Goal: Task Accomplishment & Management: Complete application form

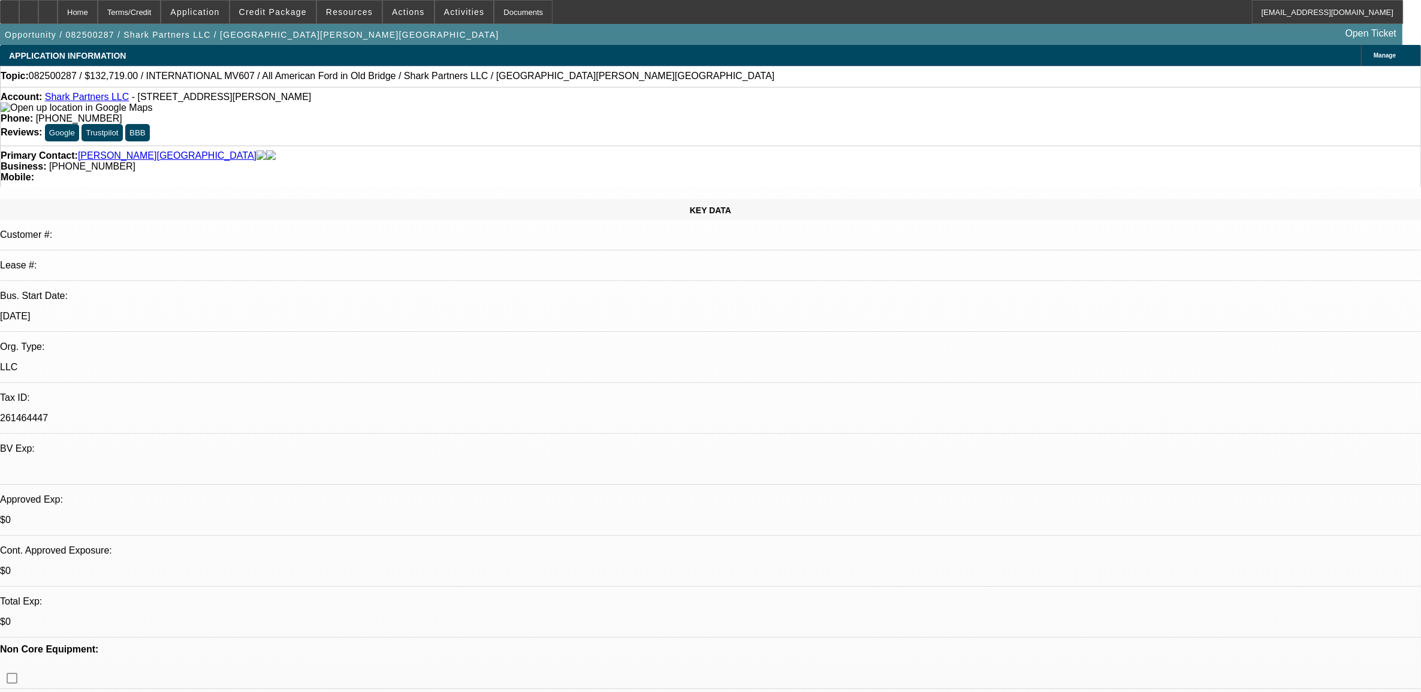
select select "0"
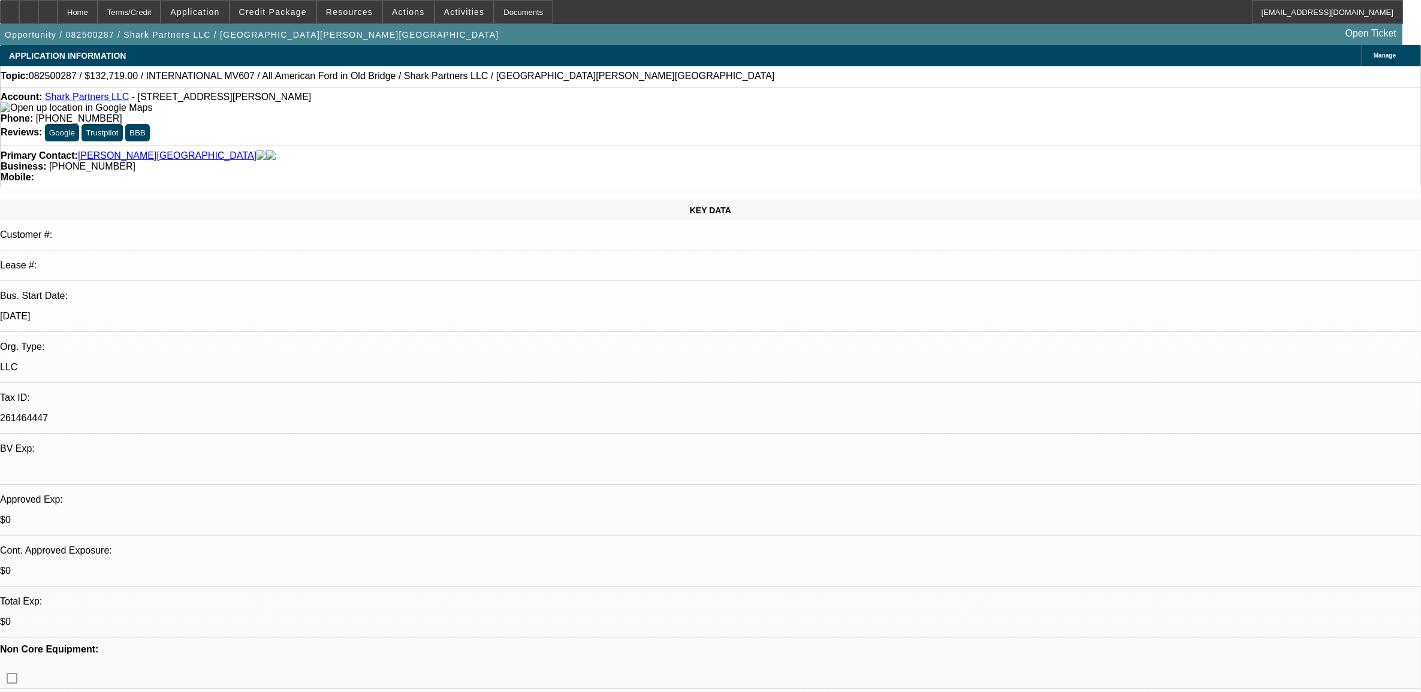
select select "0"
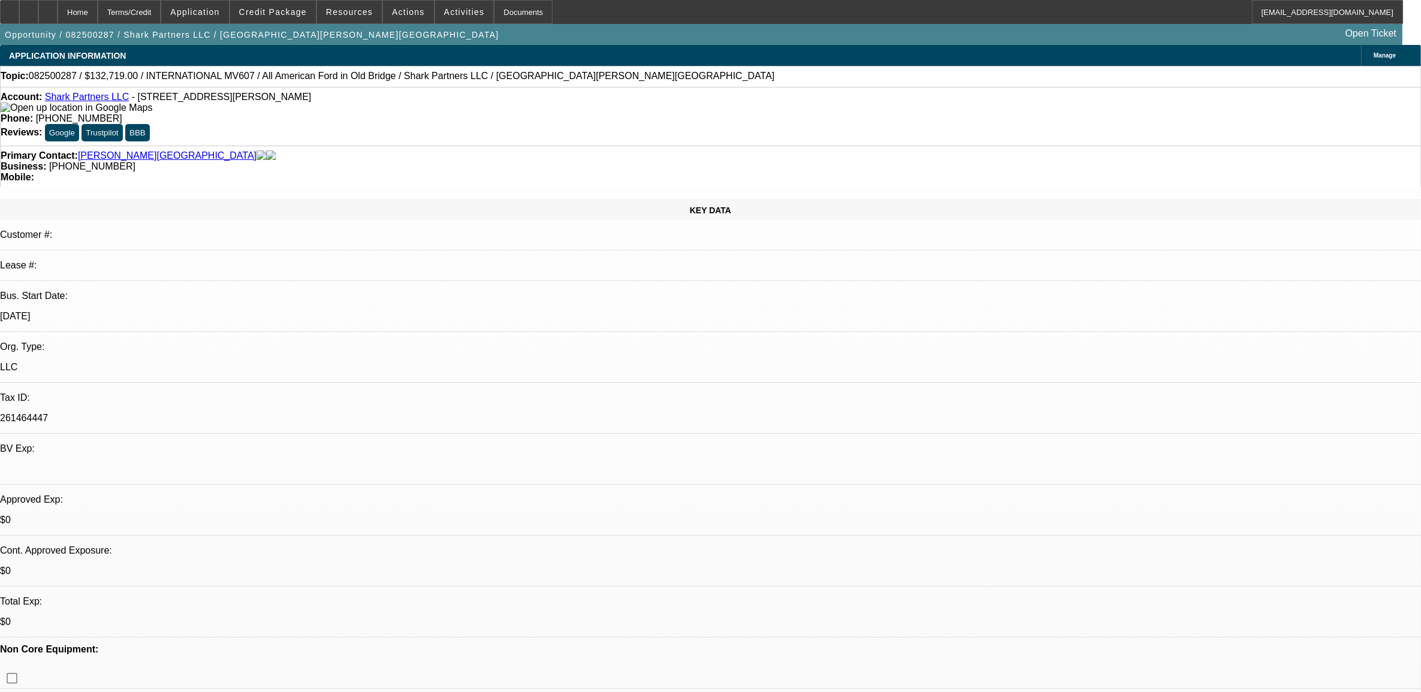
select select "0"
select select "1"
select select "2"
select select "6"
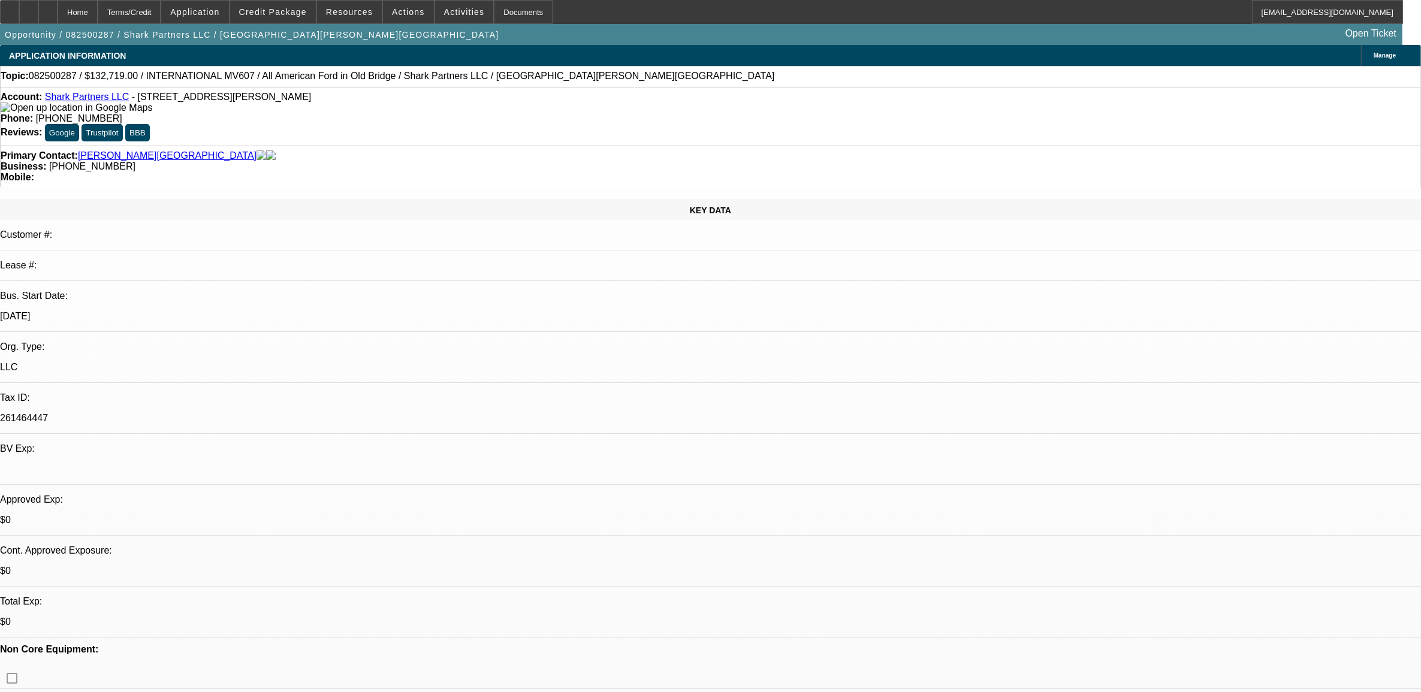
select select "1"
select select "2"
select select "6"
select select "1"
select select "2"
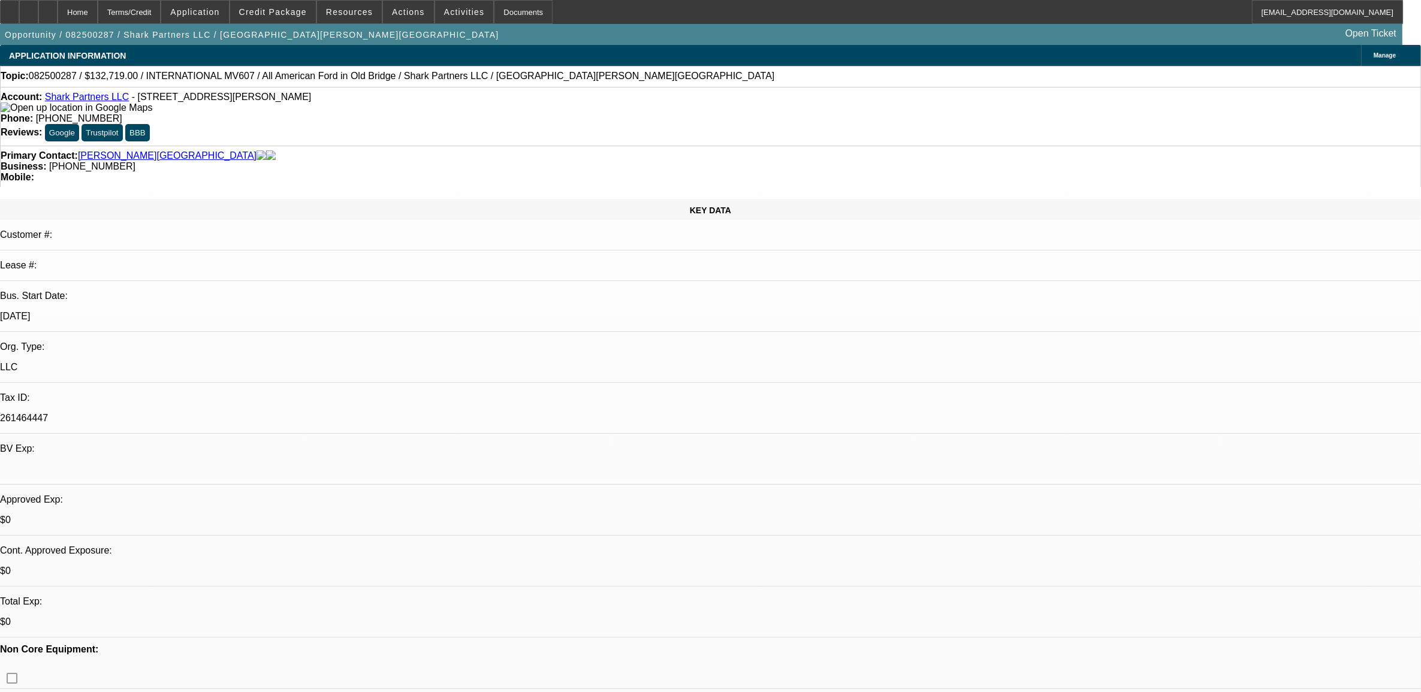
select select "6"
select select "1"
select select "2"
select select "6"
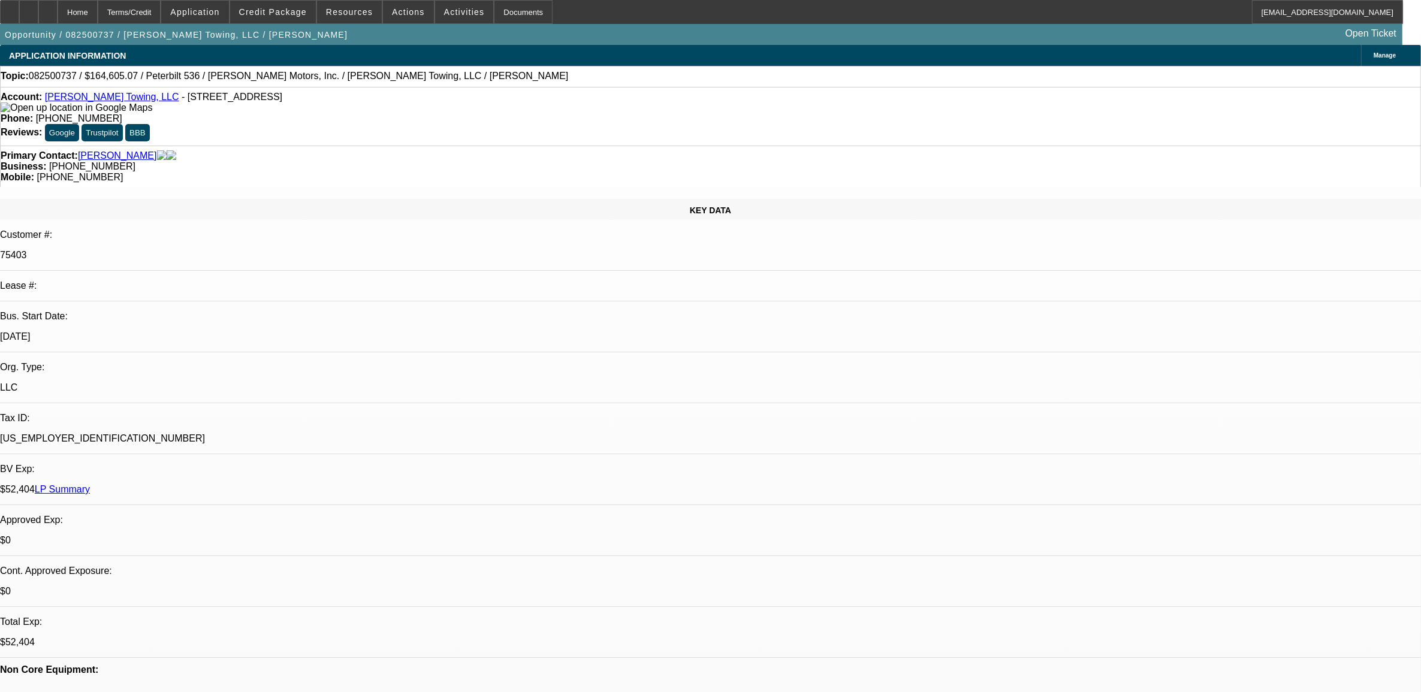
select select "0"
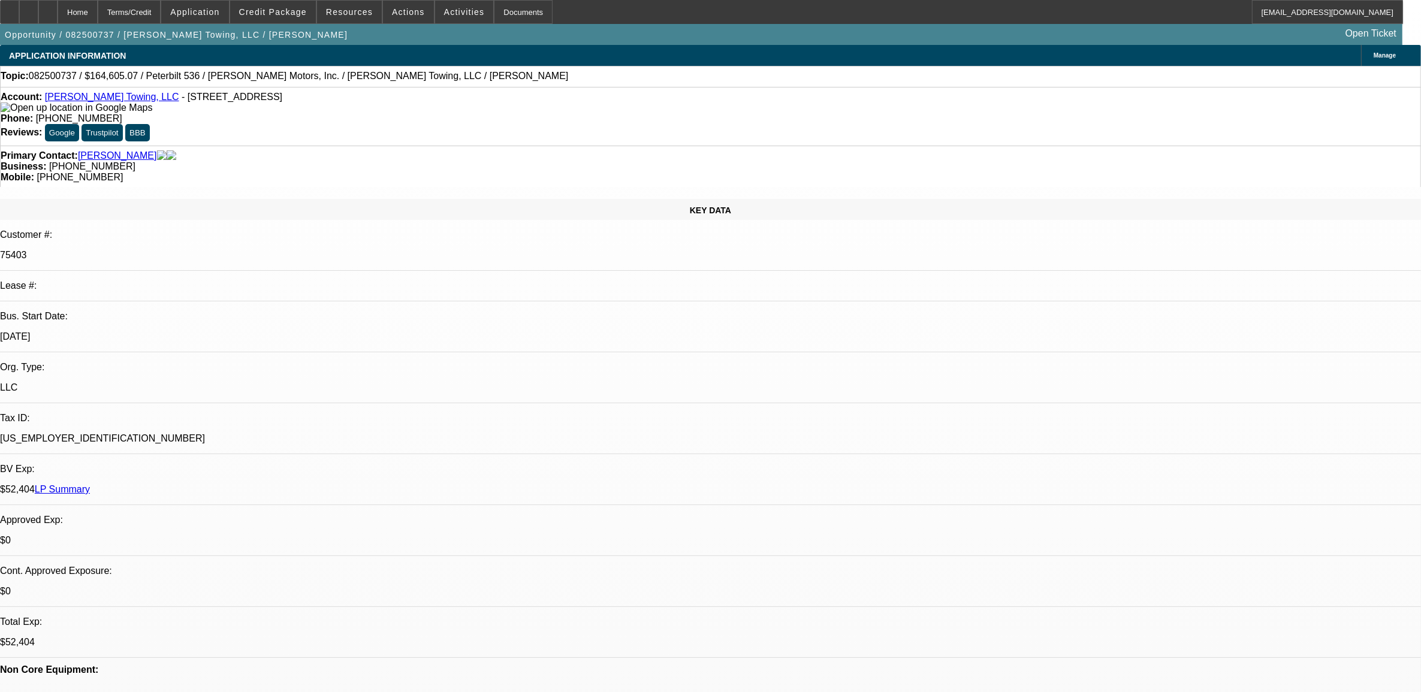
select select "0"
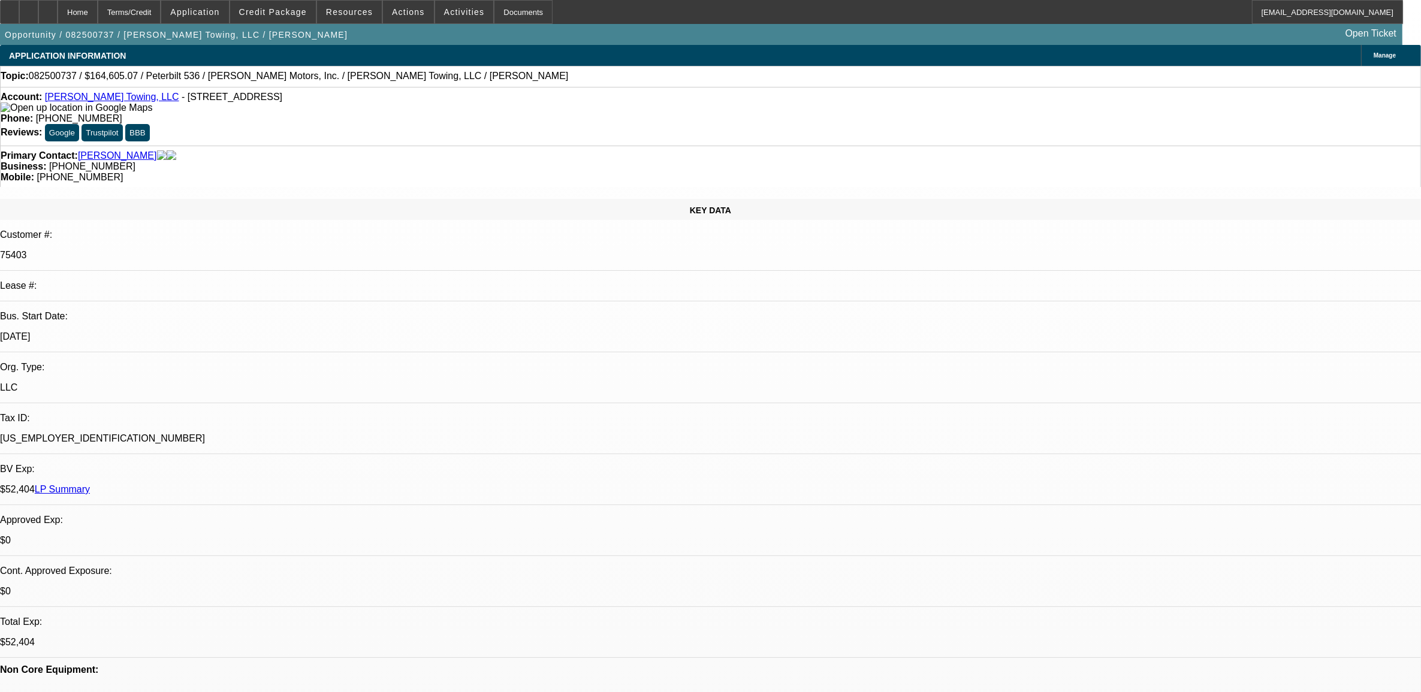
select select "0"
select select "1"
select select "2"
select select "6"
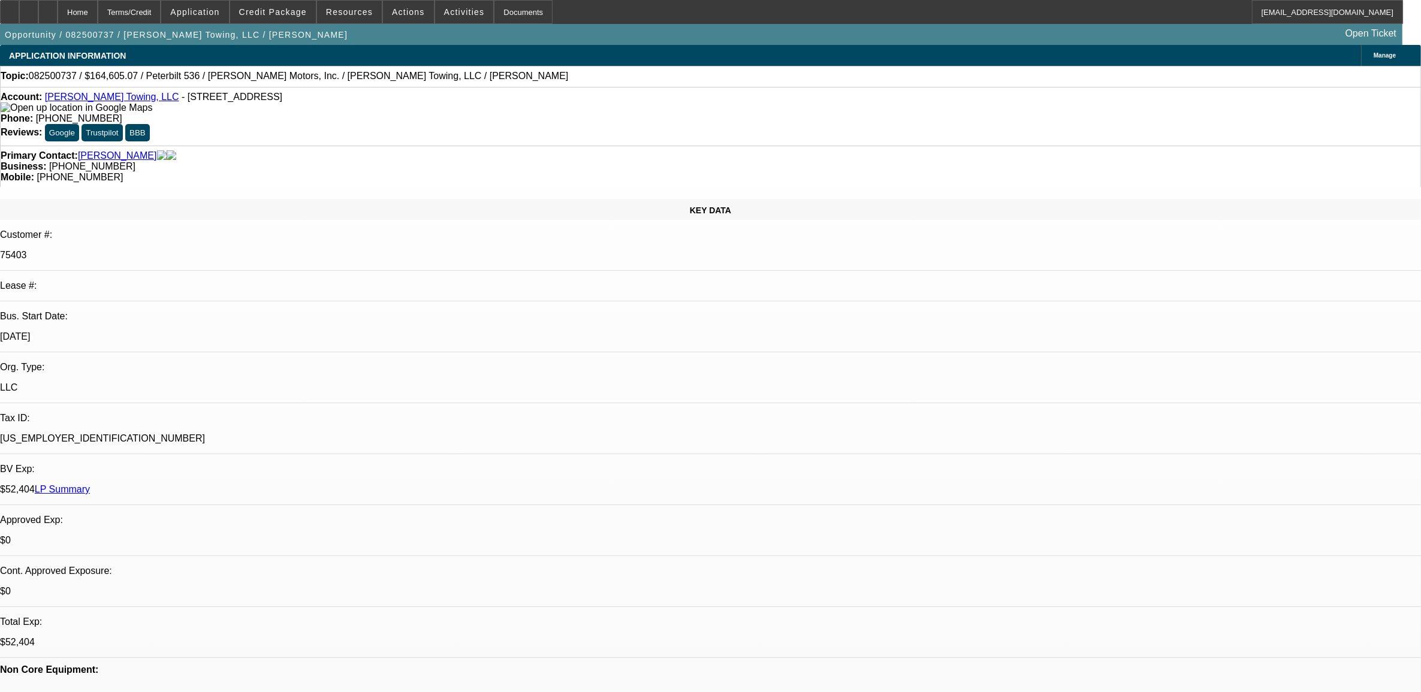
select select "1"
select select "2"
select select "6"
select select "1"
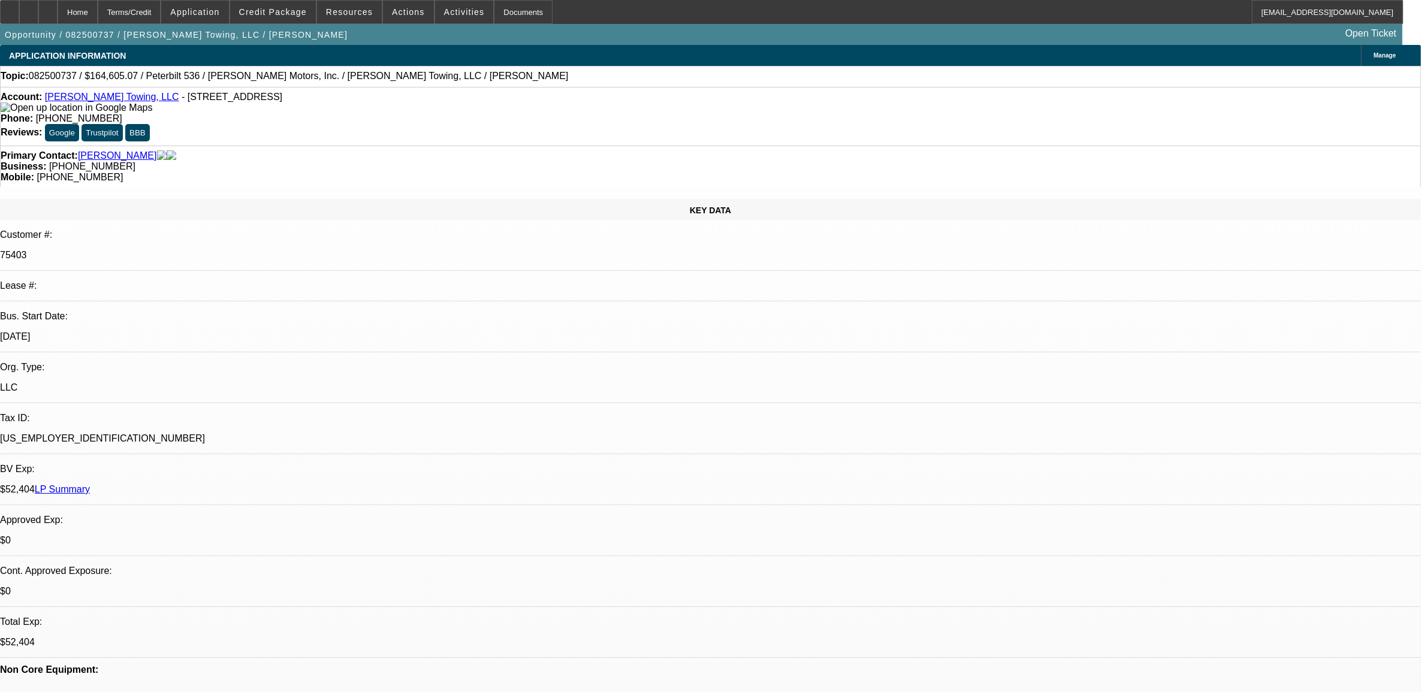
select select "6"
select select "1"
select select "2"
select select "6"
